Goal: Navigation & Orientation: Find specific page/section

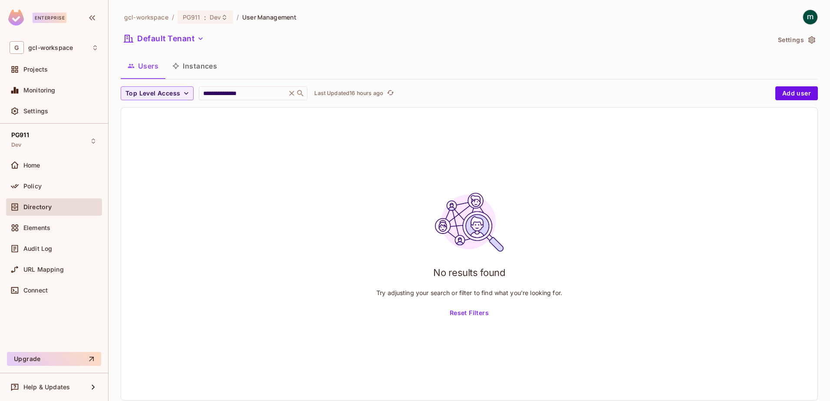
click at [228, 174] on div "No results found Try adjusting your search or filter to find what you’re lookin…" at bounding box center [469, 254] width 696 height 293
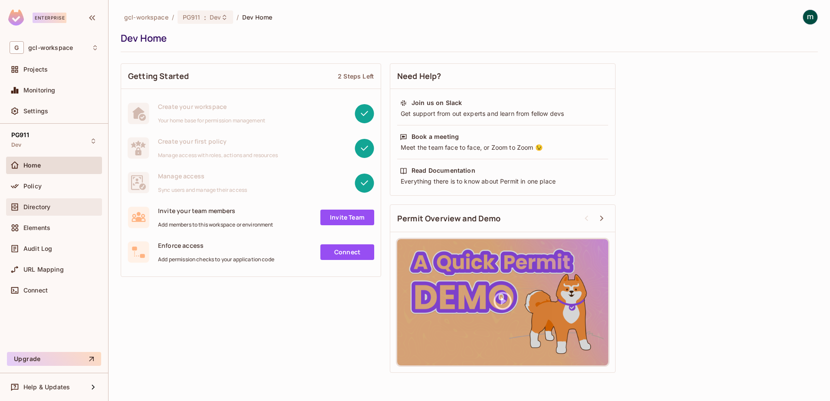
click at [34, 207] on span "Directory" at bounding box center [36, 207] width 27 height 7
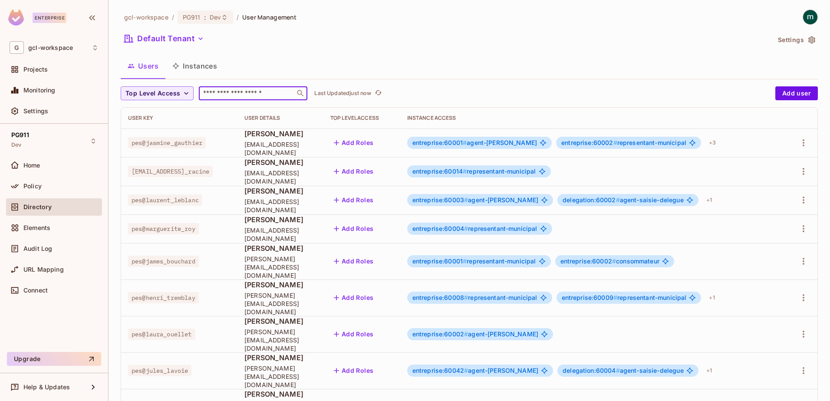
click at [219, 96] on input "text" at bounding box center [246, 93] width 91 height 9
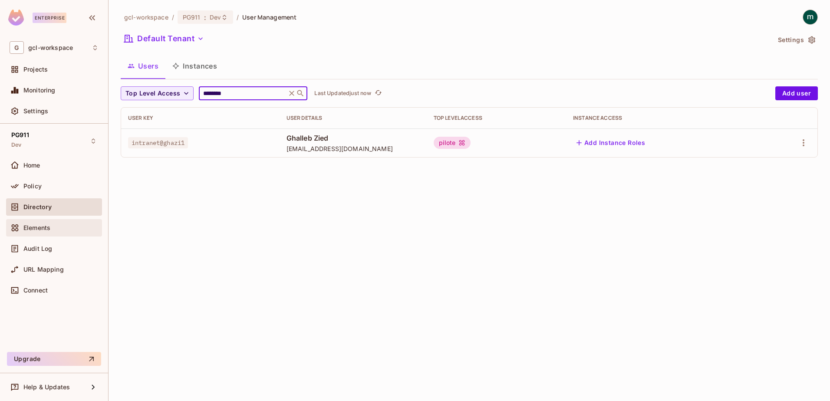
type input "********"
click at [168, 244] on div "gcl-workspace / PG911 : Dev / User Management Default Tenant Settings Users Ins…" at bounding box center [470, 200] width 722 height 401
click at [30, 208] on span "Directory" at bounding box center [37, 207] width 28 height 7
click at [26, 202] on div "Directory" at bounding box center [54, 207] width 89 height 10
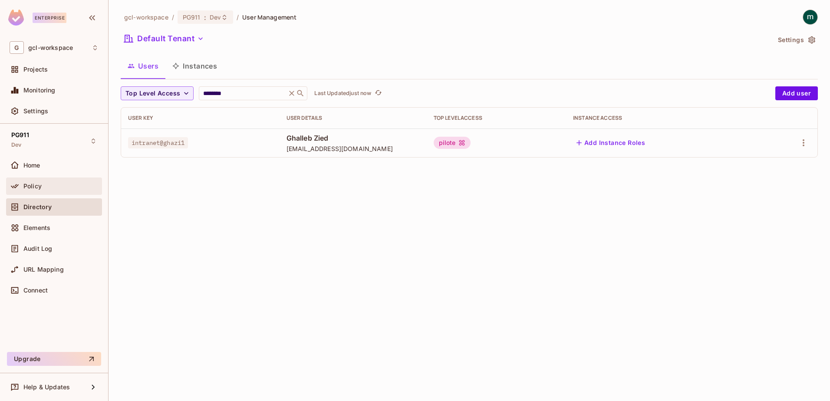
click at [27, 184] on span "Policy" at bounding box center [32, 186] width 18 height 7
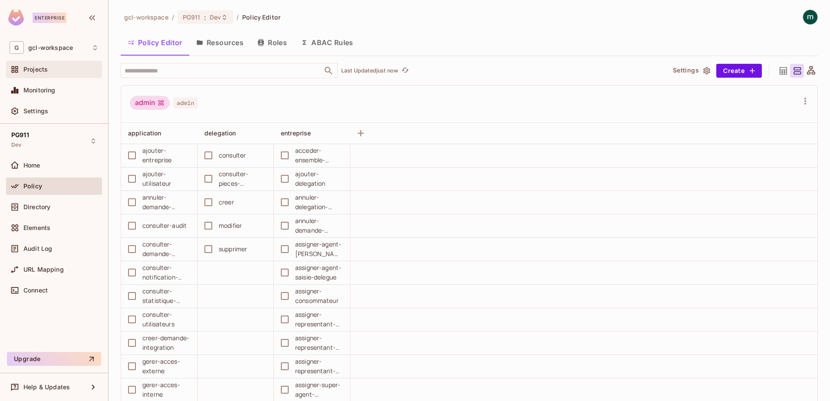
click at [33, 67] on span "Projects" at bounding box center [35, 69] width 24 height 7
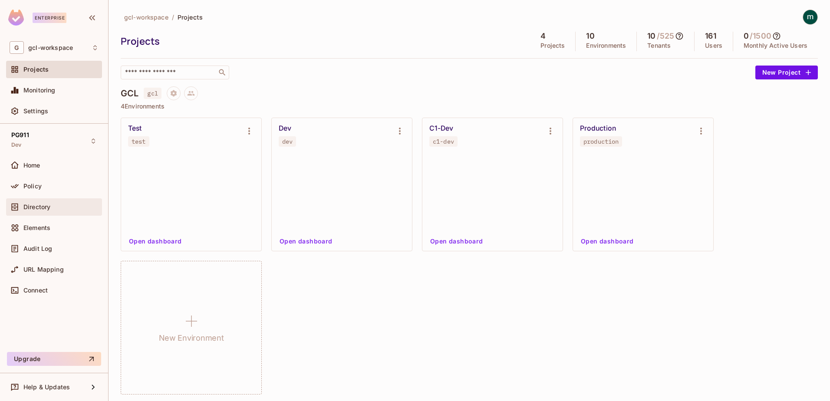
click at [32, 210] on span "Directory" at bounding box center [36, 207] width 27 height 7
